Goal: Task Accomplishment & Management: Manage account settings

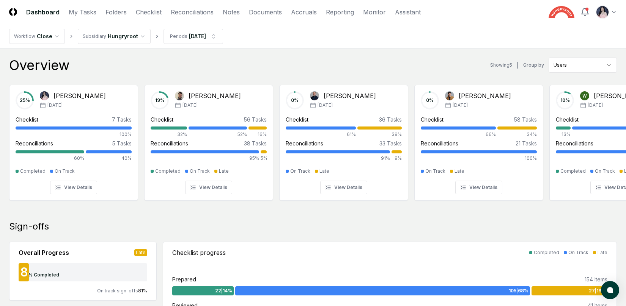
click at [191, 6] on header "CloseCore Dashboard My Tasks Folders Checklist Reconciliations Notes Documents …" at bounding box center [313, 12] width 626 height 24
click at [199, 9] on link "Reconciliations" at bounding box center [192, 12] width 43 height 9
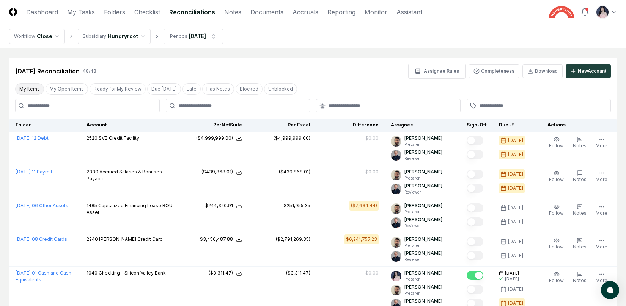
click at [28, 90] on button "My Items" at bounding box center [29, 88] width 29 height 11
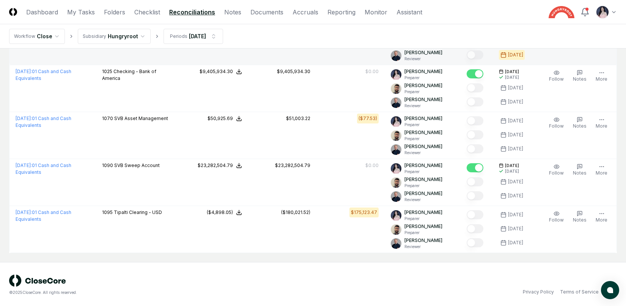
scroll to position [115, 0]
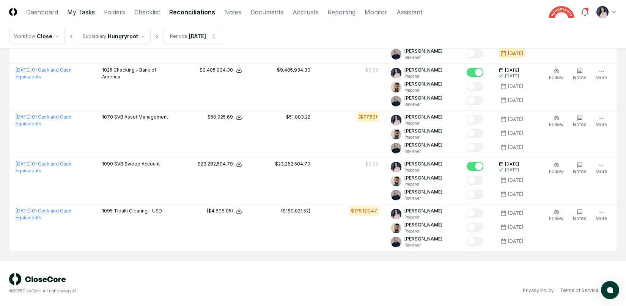
click at [82, 12] on link "My Tasks" at bounding box center [81, 12] width 28 height 9
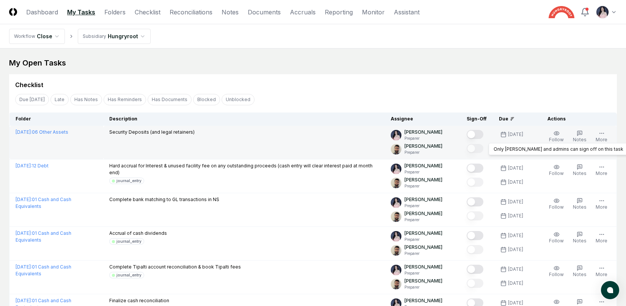
click at [477, 129] on div at bounding box center [476, 135] width 20 height 13
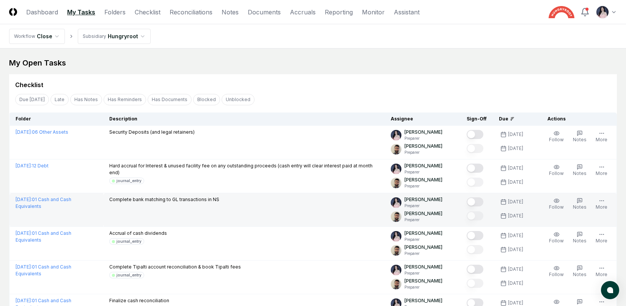
click at [476, 201] on button "Mark complete" at bounding box center [474, 202] width 17 height 9
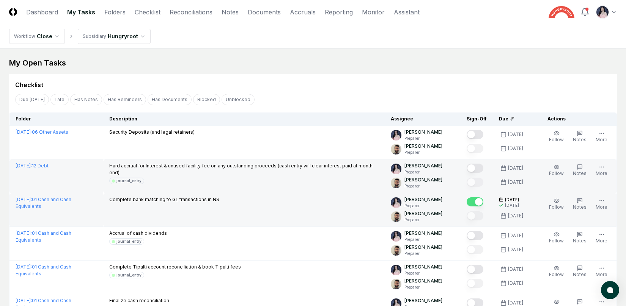
click at [129, 180] on div "journal_entry" at bounding box center [128, 181] width 25 height 6
drag, startPoint x: 123, startPoint y: 164, endPoint x: 163, endPoint y: 165, distance: 40.6
click at [163, 165] on p "Hard accrual for Interest & unused facility fee on any outstanding proceeds (ca…" at bounding box center [243, 170] width 269 height 14
click at [299, 163] on p "Hard accrual for Interest & unused facility fee on any outstanding proceeds (ca…" at bounding box center [243, 170] width 269 height 14
